Goal: Information Seeking & Learning: Learn about a topic

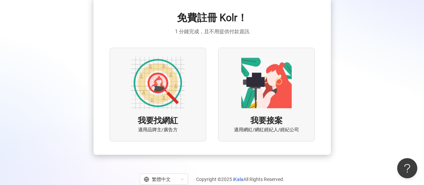
scroll to position [34, 0]
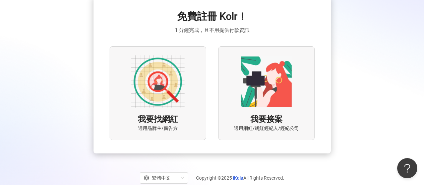
click at [162, 92] on img at bounding box center [158, 82] width 54 height 54
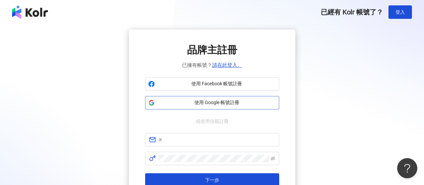
click at [209, 103] on span "使用 Google 帳號註冊" at bounding box center [217, 102] width 119 height 7
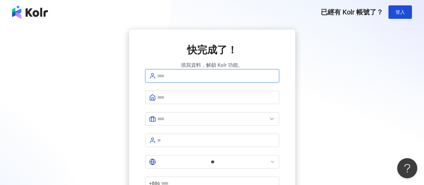
click at [208, 79] on input "text" at bounding box center [216, 75] width 118 height 7
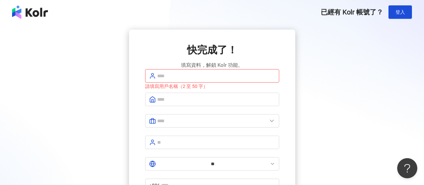
click at [322, 95] on div "快完成了！ 填寫資料，解鎖 Kolr 功能。 請填寫用戶名稱（2 至 50 字） ** +886 註冊完成" at bounding box center [212, 139] width 408 height 219
click at [222, 79] on input "text" at bounding box center [216, 75] width 118 height 7
type input "***"
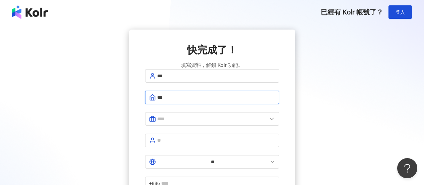
type input "***"
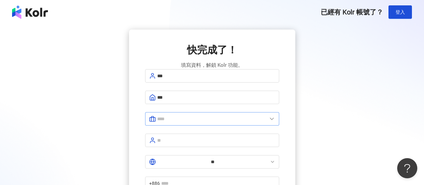
click at [271, 122] on icon at bounding box center [272, 118] width 7 height 7
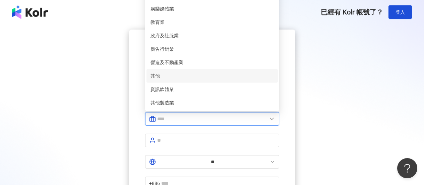
scroll to position [34, 0]
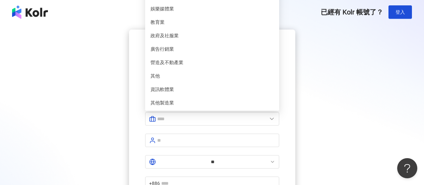
type input "******"
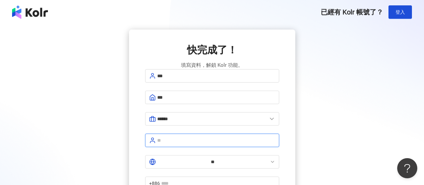
click at [217, 140] on input "text" at bounding box center [216, 140] width 118 height 7
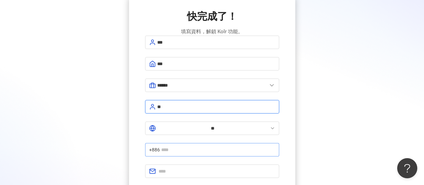
type input "**"
click at [255, 146] on input "text" at bounding box center [218, 149] width 114 height 7
type input "**********"
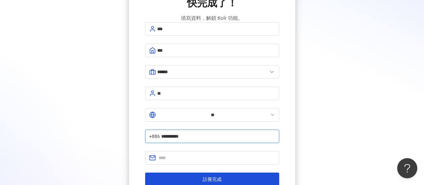
scroll to position [67, 0]
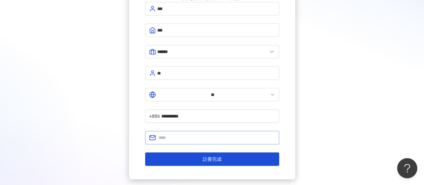
click at [235, 131] on span at bounding box center [212, 137] width 134 height 13
click at [235, 134] on input "text" at bounding box center [217, 137] width 117 height 7
type input "**********"
click at [326, 127] on div "**********" at bounding box center [212, 70] width 408 height 217
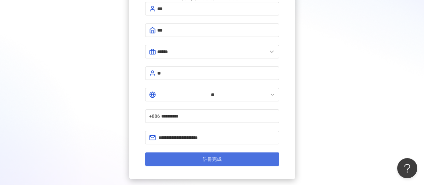
click at [241, 152] on button "註冊完成" at bounding box center [212, 158] width 134 height 13
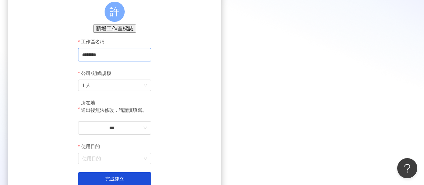
scroll to position [67, 0]
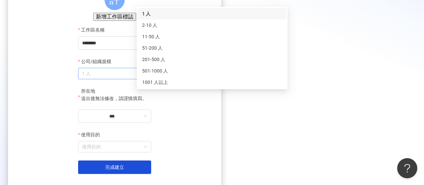
click at [147, 79] on span "1 人" at bounding box center [114, 73] width 65 height 11
click at [239, 30] on div "2-10 人" at bounding box center [212, 24] width 148 height 11
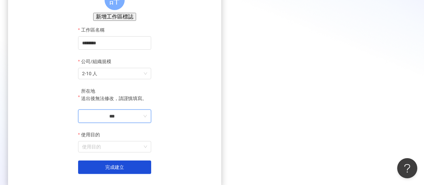
click at [142, 120] on input "***" at bounding box center [112, 115] width 60 height 7
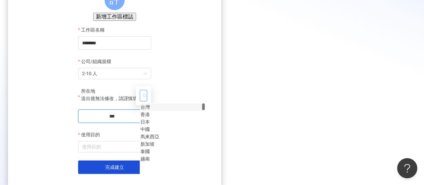
click at [150, 103] on div "台灣" at bounding box center [145, 106] width 9 height 7
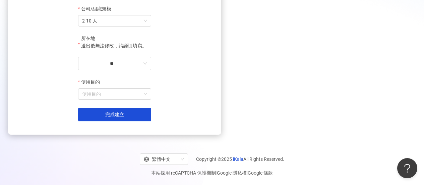
scroll to position [133, 0]
click at [147, 96] on input "使用目的" at bounding box center [114, 94] width 65 height 11
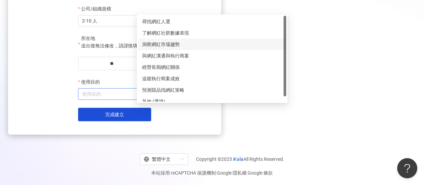
scroll to position [66, 0]
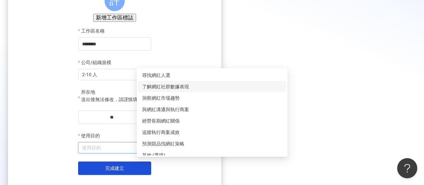
click at [231, 87] on div "了解網紅社群數據表現" at bounding box center [212, 86] width 140 height 7
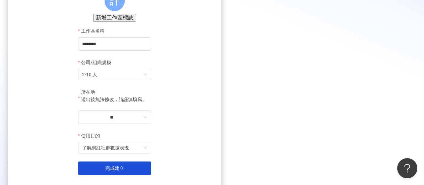
click at [221, 131] on div "建立新工作區 建立工作區能幫助您輕鬆管理各項網紅行銷專案協作。 [PERSON_NAME]工作區標誌 工作區名稱 ******** 公司/組織規模 2-10 …" at bounding box center [114, 75] width 213 height 225
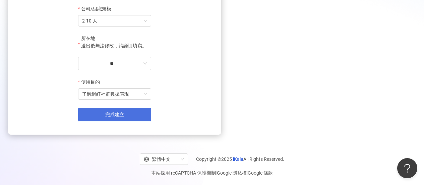
click at [151, 113] on button "完成建立" at bounding box center [114, 114] width 73 height 13
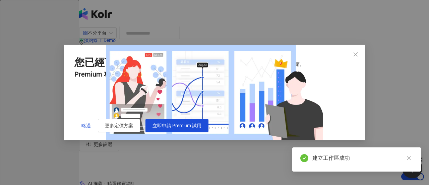
scroll to position [2, 0]
click at [408, 157] on icon "close" at bounding box center [409, 158] width 5 height 5
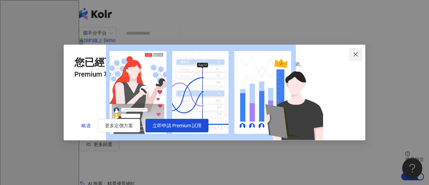
click at [354, 52] on icon "close" at bounding box center [356, 54] width 4 height 4
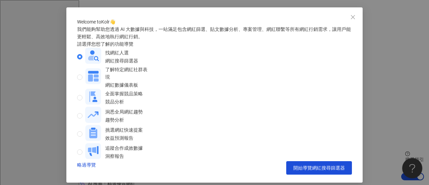
scroll to position [34, 0]
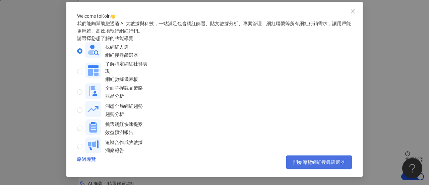
click at [288, 160] on button "開始導覽網紅搜尋篩選器" at bounding box center [319, 161] width 66 height 13
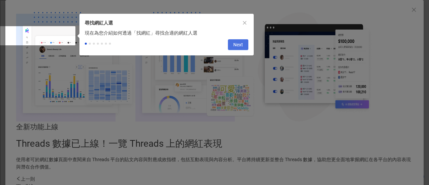
click at [238, 45] on span "Next" at bounding box center [238, 45] width 10 height 11
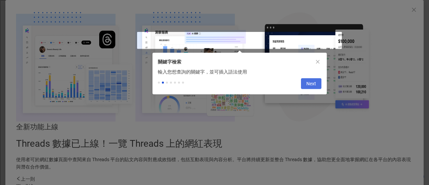
type input "*********"
click at [310, 88] on span "Next" at bounding box center [312, 83] width 10 height 11
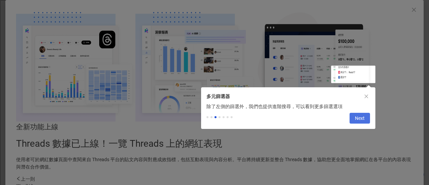
click at [354, 119] on button "Next" at bounding box center [360, 118] width 20 height 11
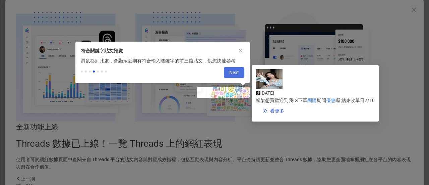
click at [230, 70] on span "Next" at bounding box center [234, 72] width 10 height 11
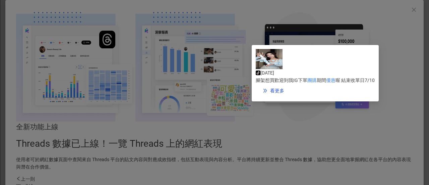
scroll to position [179, 0]
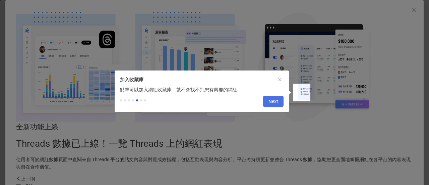
click at [270, 103] on span "Next" at bounding box center [274, 101] width 10 height 11
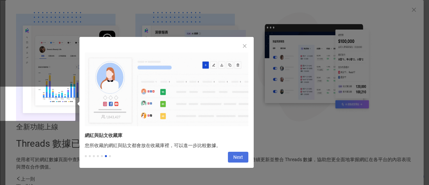
click at [237, 161] on span "Next" at bounding box center [238, 157] width 10 height 11
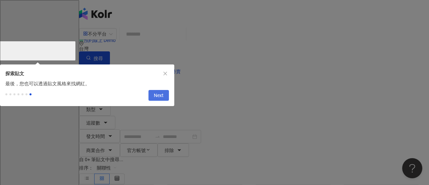
click at [160, 96] on span "Next" at bounding box center [159, 95] width 10 height 11
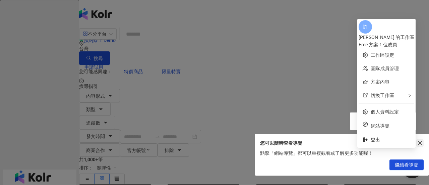
click at [421, 142] on icon "close" at bounding box center [421, 143] width 4 height 4
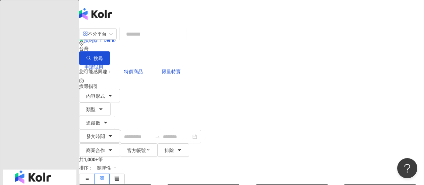
click at [183, 41] on input "search" at bounding box center [152, 34] width 61 height 14
click at [110, 51] on button "搜尋" at bounding box center [94, 57] width 31 height 13
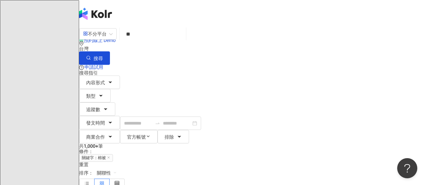
click at [183, 41] on input "**" at bounding box center [152, 34] width 61 height 14
type input "*"
click at [110, 51] on button "搜尋" at bounding box center [94, 57] width 31 height 13
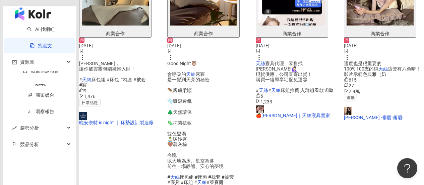
scroll to position [235, 0]
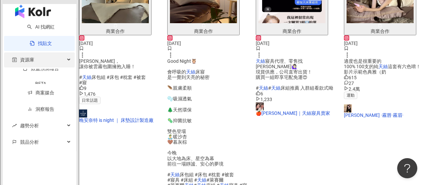
click at [36, 67] on div "資源庫" at bounding box center [39, 59] width 71 height 15
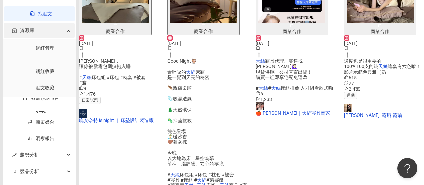
click at [36, 38] on div "資源庫" at bounding box center [39, 30] width 71 height 15
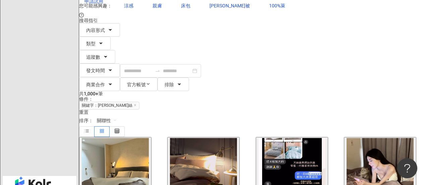
scroll to position [67, 0]
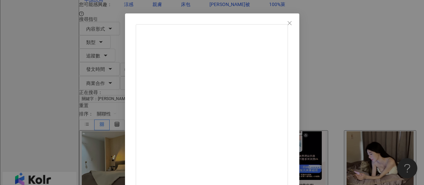
scroll to position [34, 0]
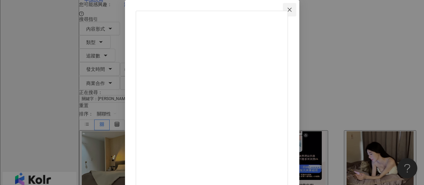
click at [292, 7] on icon "close" at bounding box center [289, 9] width 5 height 5
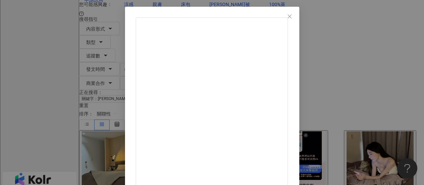
scroll to position [116, 0]
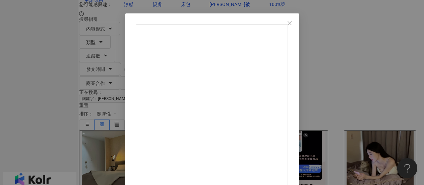
scroll to position [0, 0]
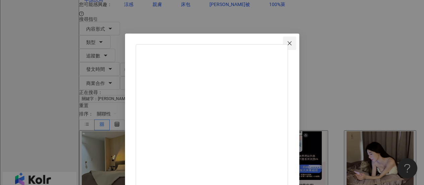
click at [292, 42] on icon "close" at bounding box center [290, 43] width 4 height 4
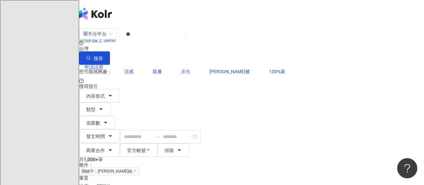
click at [181, 69] on span "床包" at bounding box center [185, 71] width 9 height 5
type input "**"
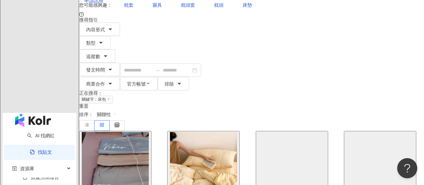
scroll to position [67, 0]
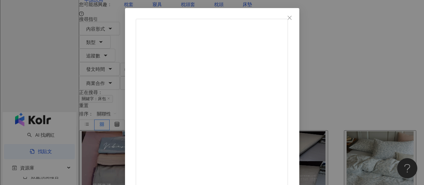
scroll to position [0, 0]
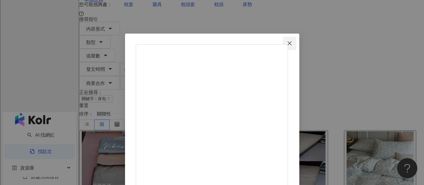
click at [292, 41] on icon "close" at bounding box center [289, 43] width 5 height 5
